Goal: Check status: Check status

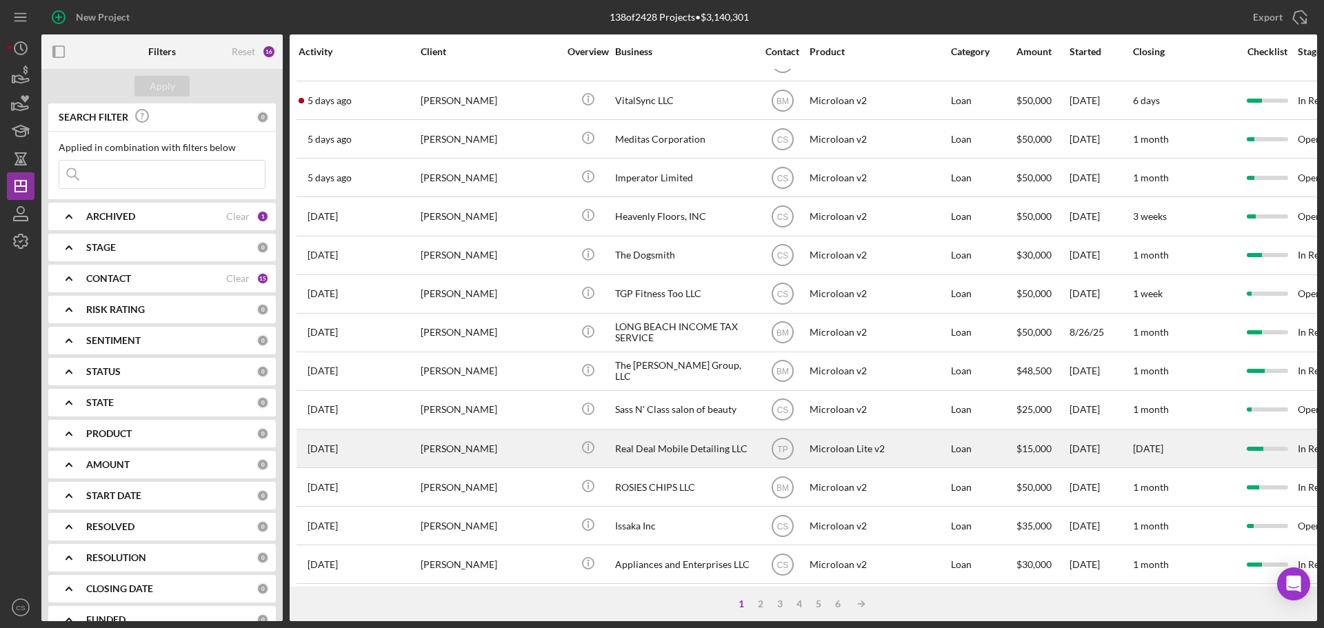
scroll to position [345, 0]
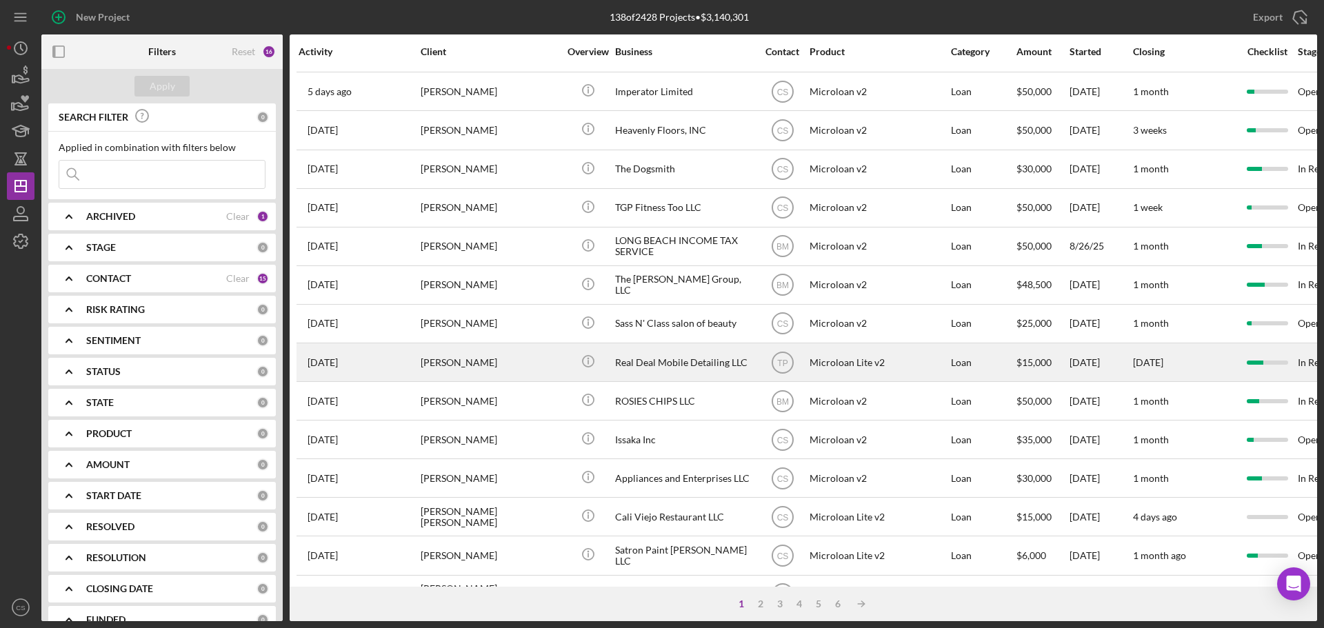
click at [552, 372] on div "[PERSON_NAME]" at bounding box center [490, 362] width 138 height 37
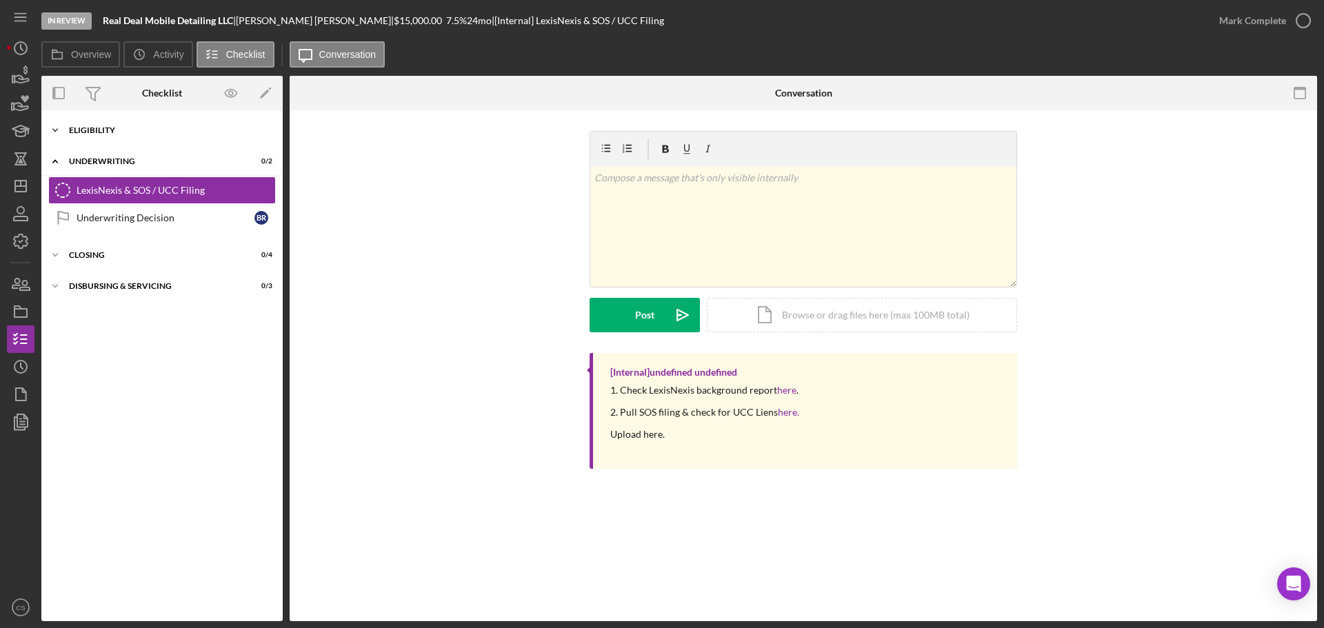
click at [162, 136] on div "Icon/Expander Eligibility 6 / 6" at bounding box center [161, 131] width 241 height 28
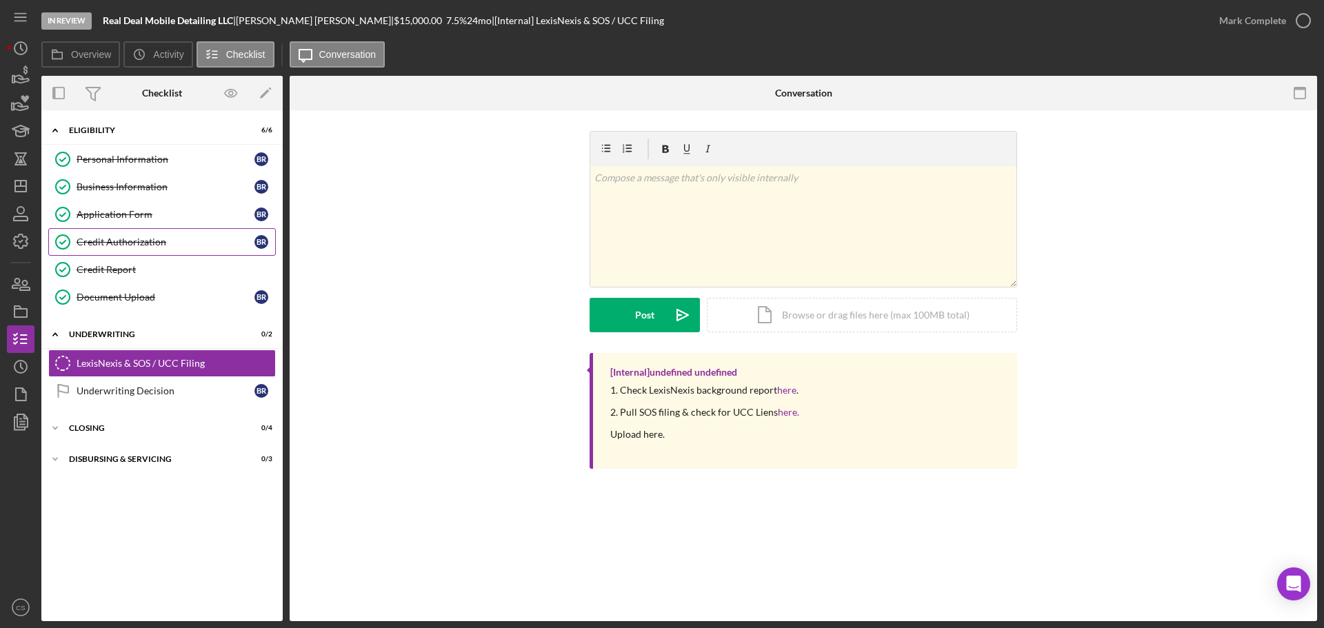
click at [165, 234] on link "Credit Authorization Credit Authorization B R" at bounding box center [161, 242] width 227 height 28
